Goal: Task Accomplishment & Management: Use online tool/utility

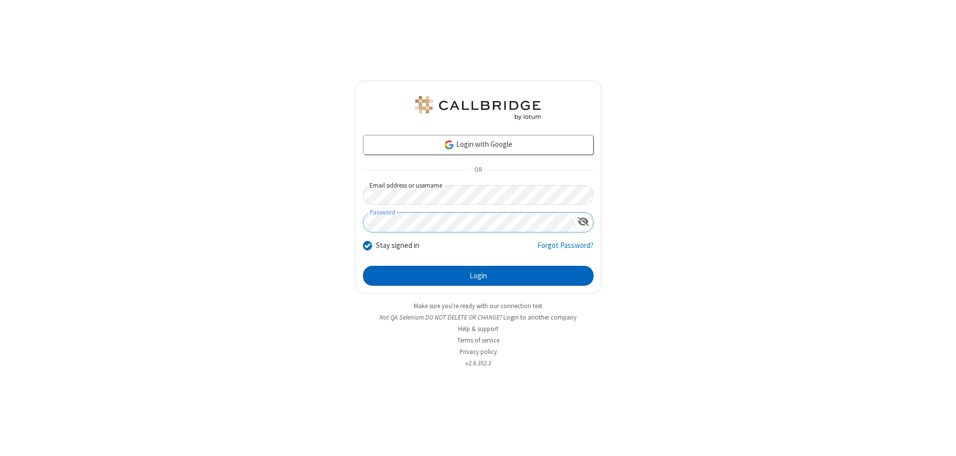
click at [478, 276] on button "Login" at bounding box center [478, 276] width 230 height 20
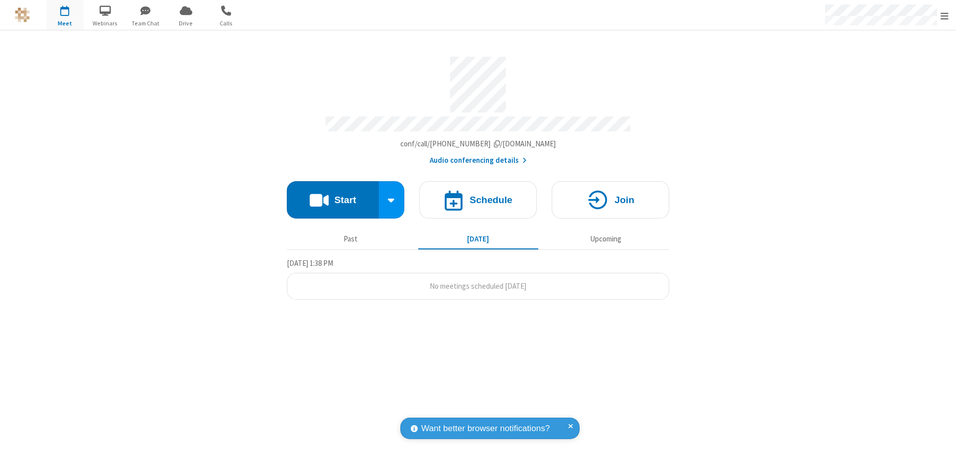
click at [944, 15] on span "Open menu" at bounding box center [944, 16] width 8 height 10
click at [65, 15] on span "button" at bounding box center [64, 10] width 37 height 17
click at [478, 195] on h4 "Schedule" at bounding box center [490, 199] width 43 height 9
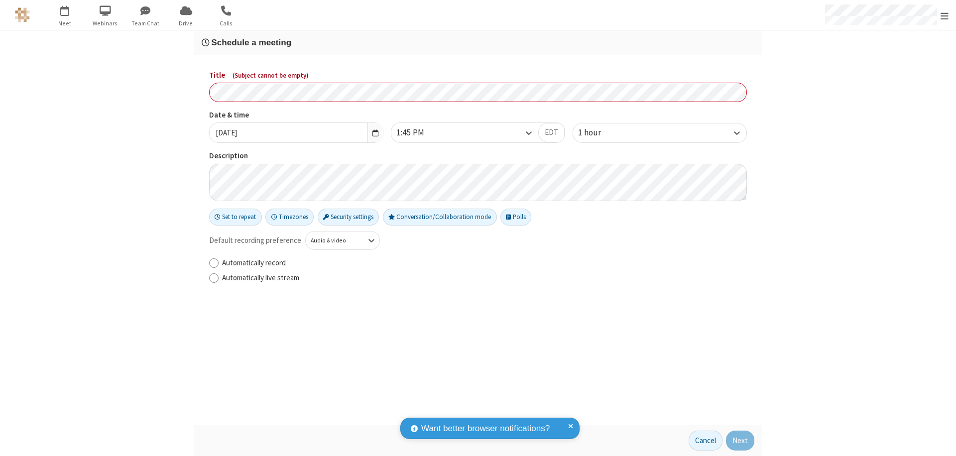
click at [478, 42] on h3 "Schedule a meeting" at bounding box center [478, 42] width 553 height 9
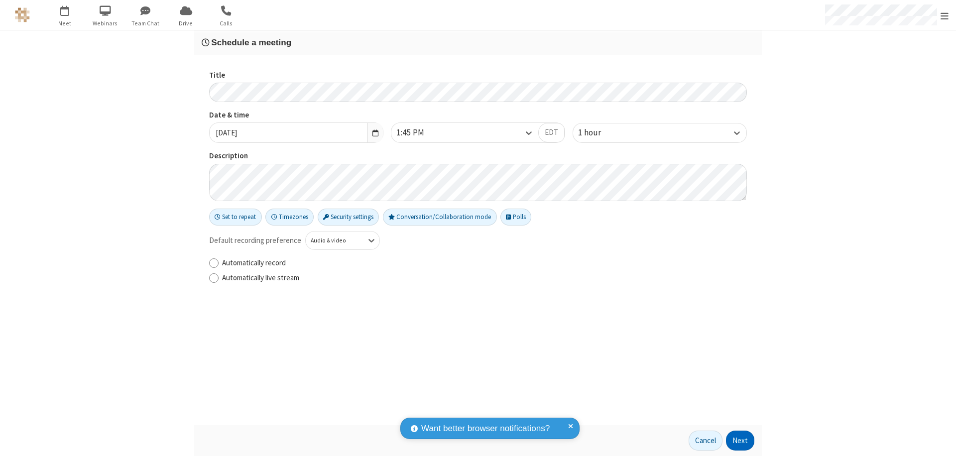
click at [740, 441] on button "Next" at bounding box center [740, 441] width 28 height 20
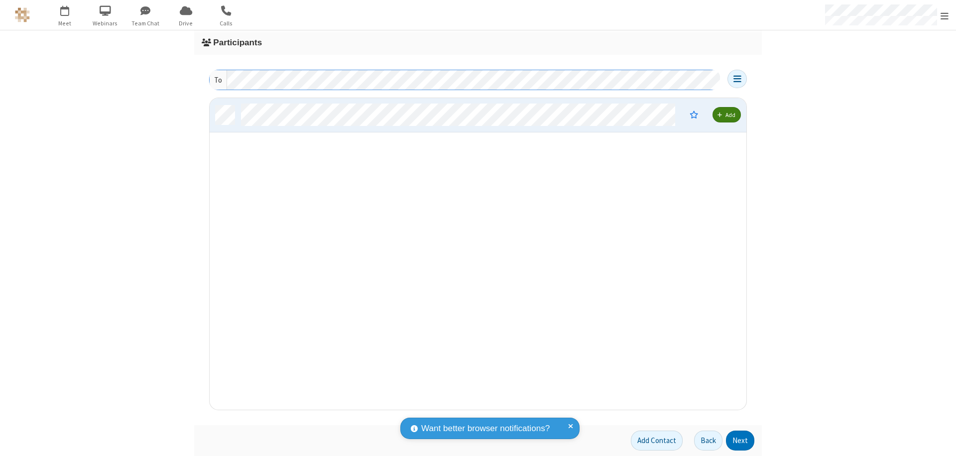
scroll to position [304, 529]
click at [740, 441] on button "Next" at bounding box center [740, 441] width 28 height 20
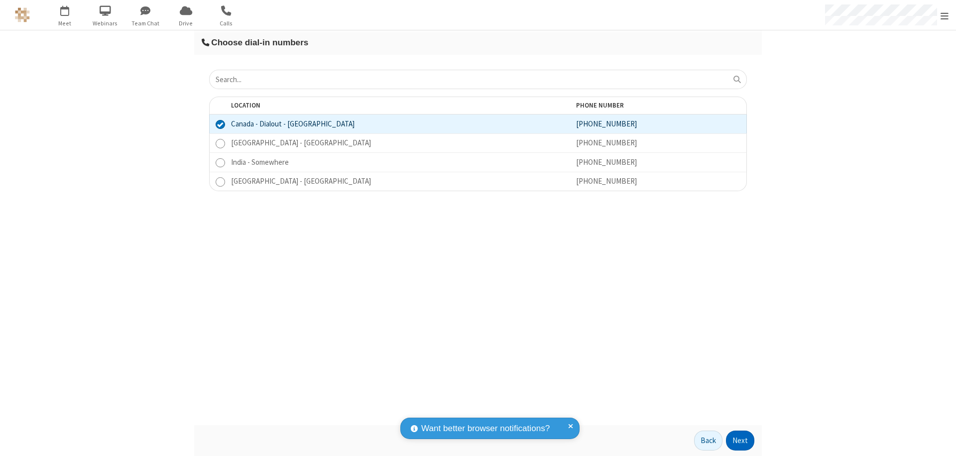
click at [740, 441] on button "Next" at bounding box center [740, 441] width 28 height 20
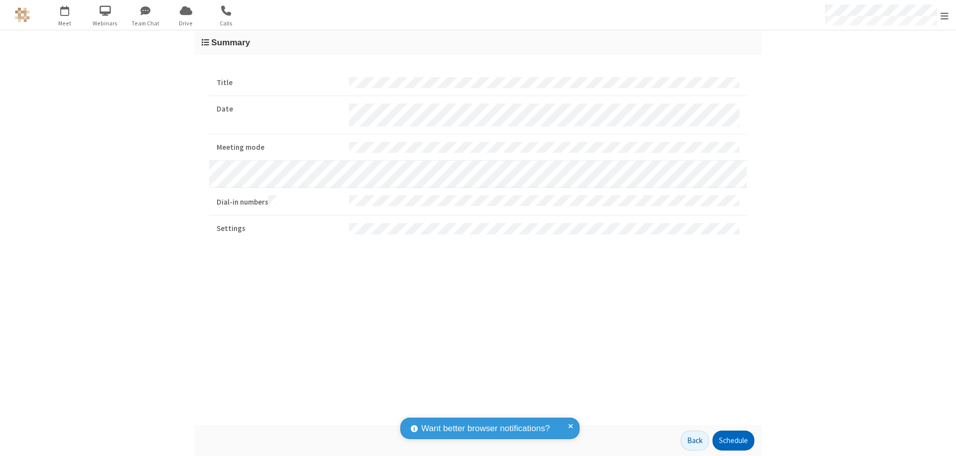
click at [733, 441] on button "Schedule" at bounding box center [733, 441] width 42 height 20
